Goal: Find specific page/section: Find specific page/section

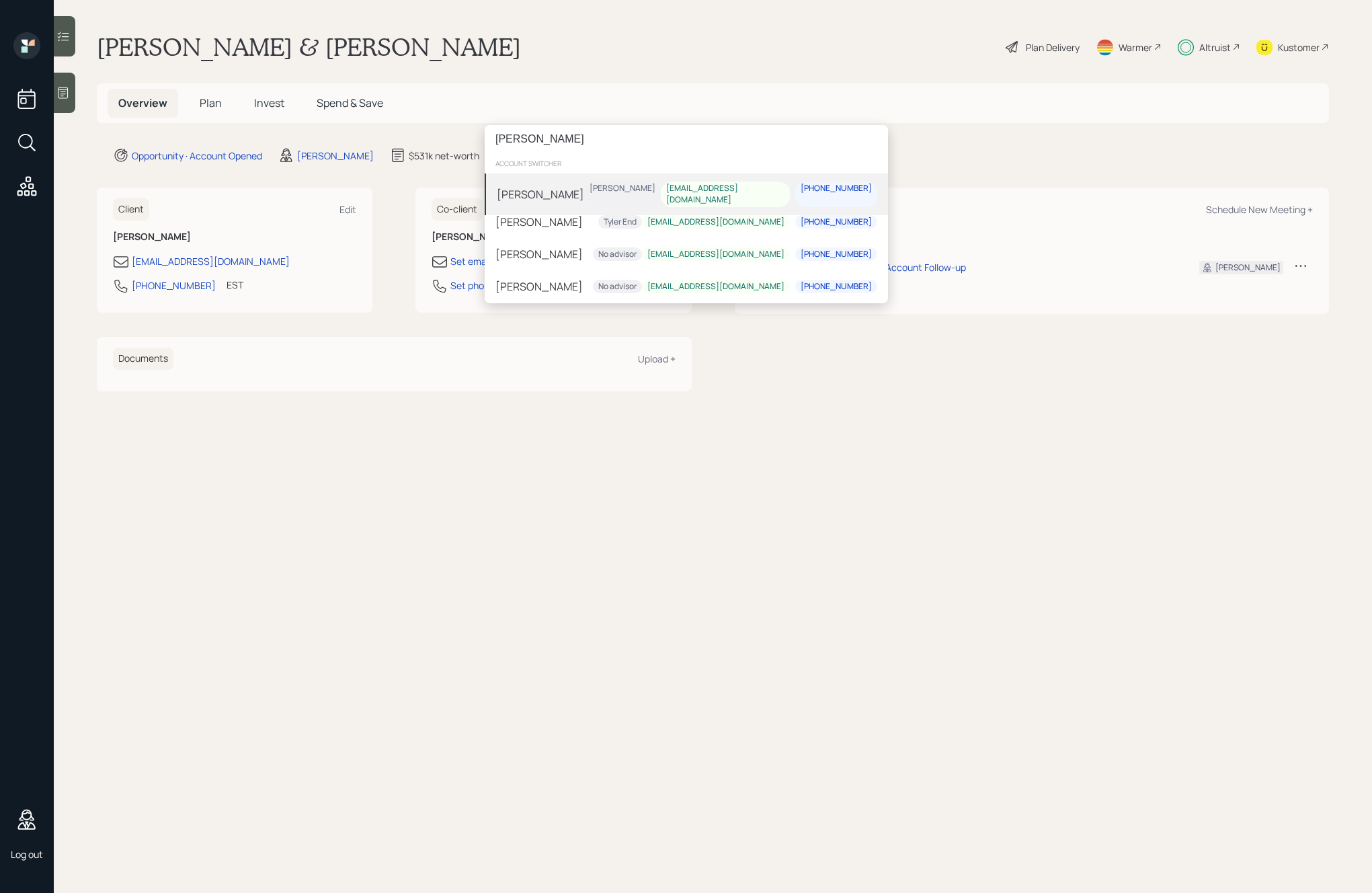
type input "judy ga"
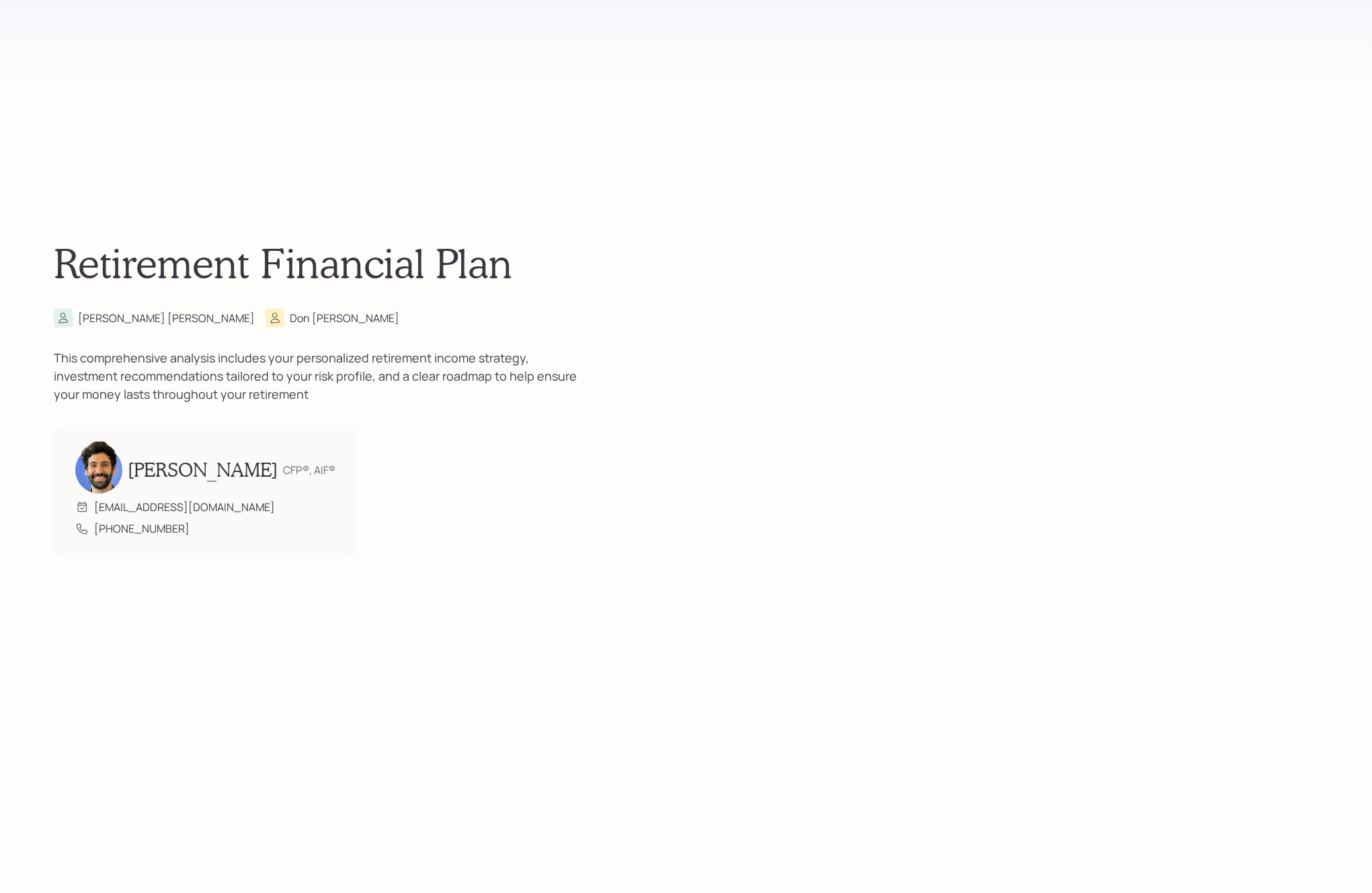
click at [643, 242] on h1 "Retirement Financial Plan" at bounding box center [686, 263] width 1264 height 49
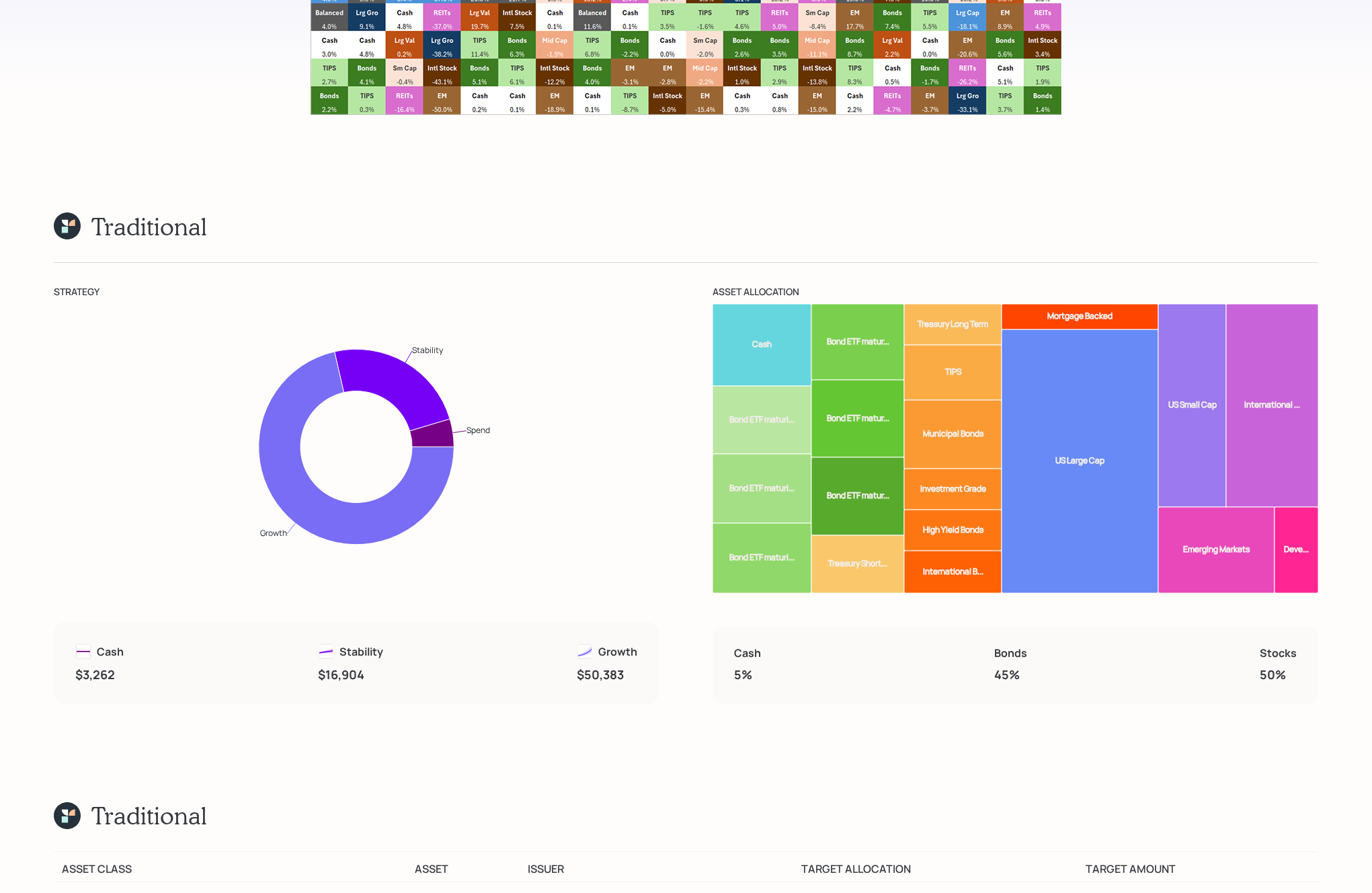
scroll to position [10820, 0]
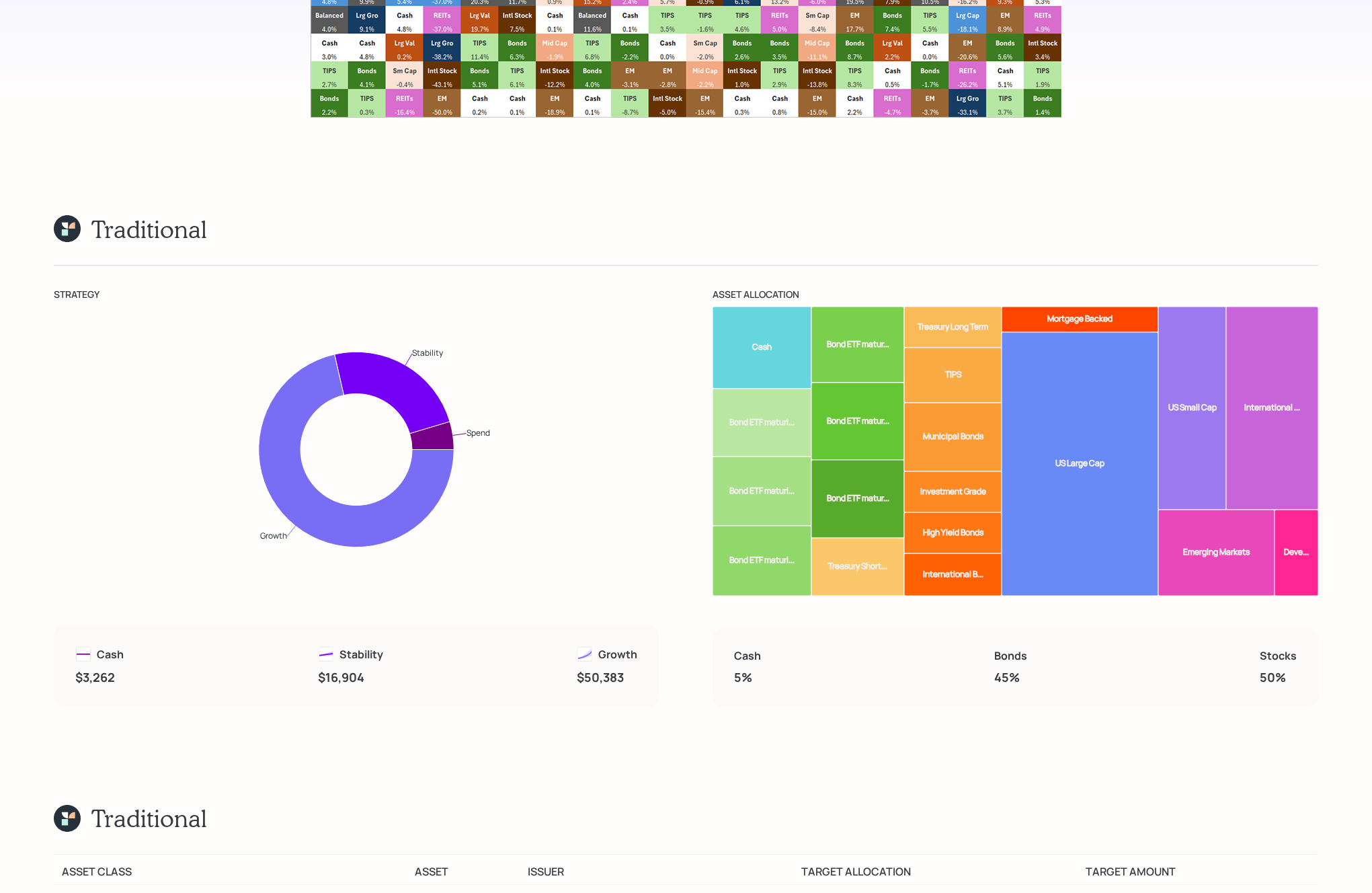
click at [749, 226] on div "Traditional [PERSON_NAME] Don" at bounding box center [686, 229] width 1264 height 29
